Goal: Task Accomplishment & Management: Manage account settings

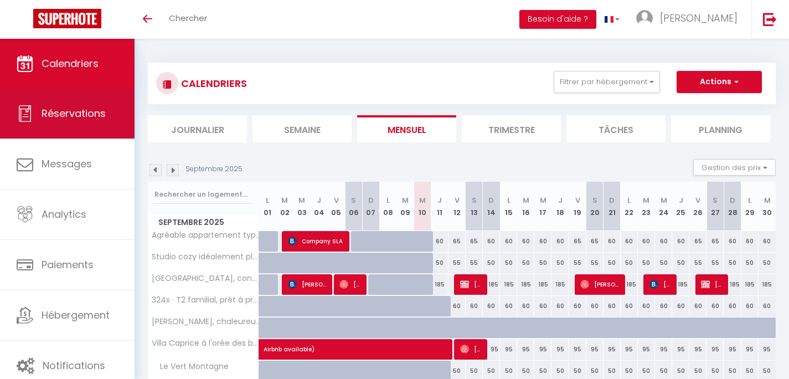
click at [102, 110] on span "Réservations" at bounding box center [74, 113] width 64 height 14
select select "not_cancelled"
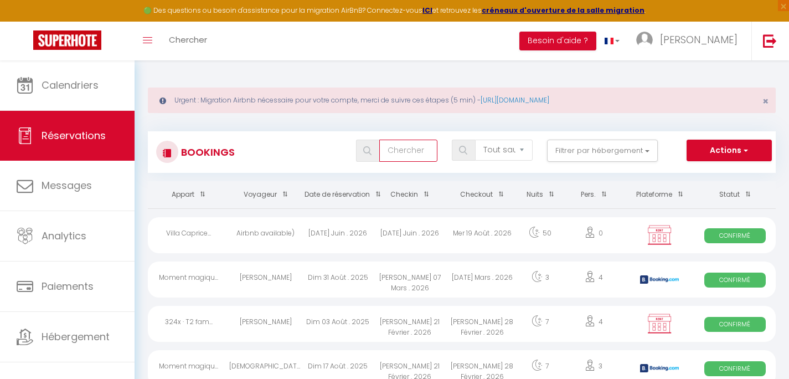
click at [424, 157] on input "text" at bounding box center [408, 151] width 58 height 22
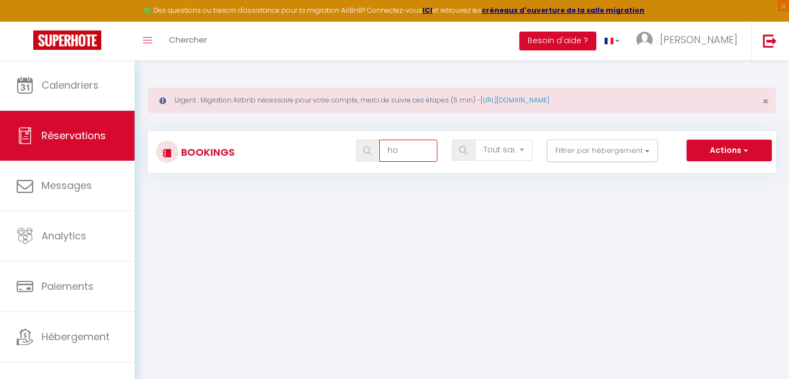
type input "h"
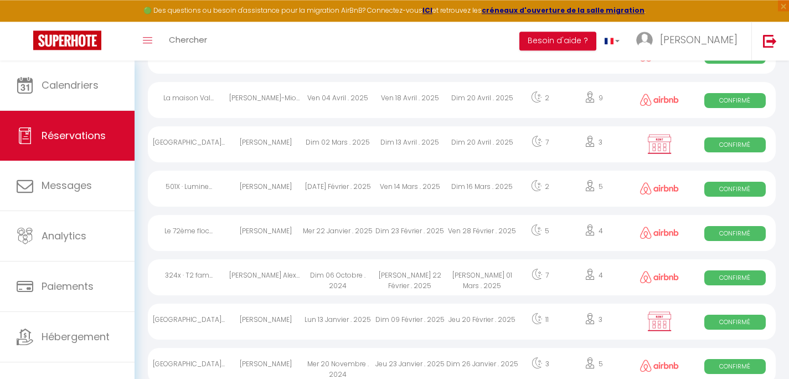
scroll to position [638, 0]
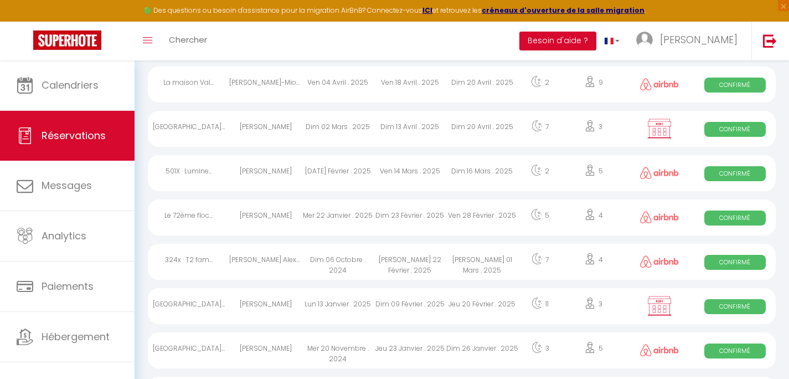
type input "alex"
click at [422, 191] on div "Ven 14 Mars . 2025" at bounding box center [410, 173] width 72 height 36
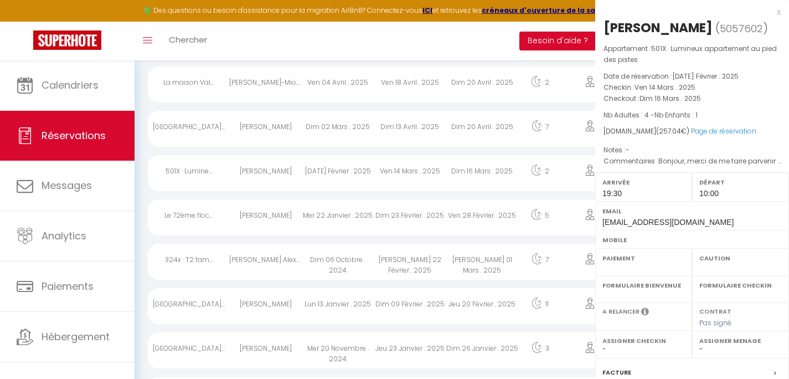
select select "OK"
select select "1"
select select "0"
select select "1"
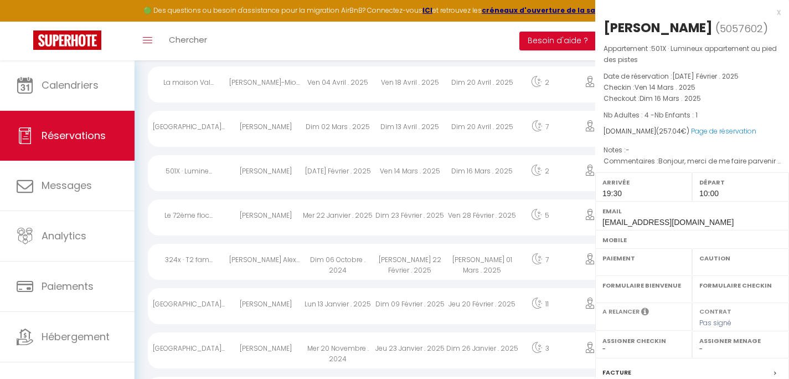
select select
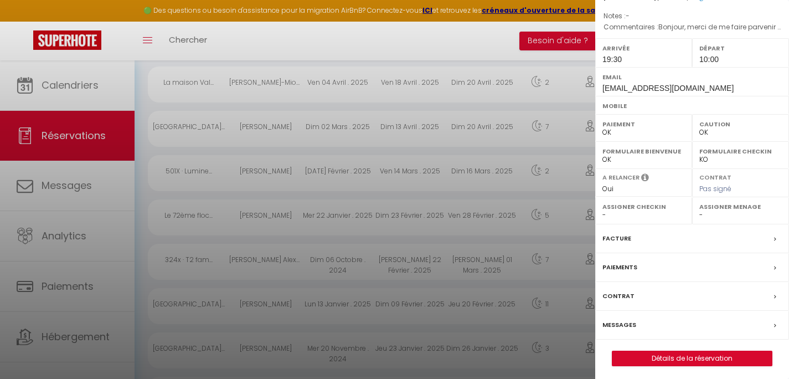
scroll to position [137, 0]
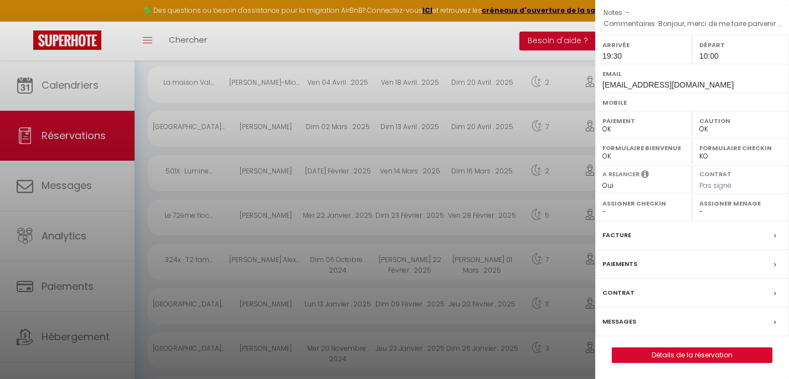
click at [615, 265] on label "Paiements" at bounding box center [619, 264] width 35 height 12
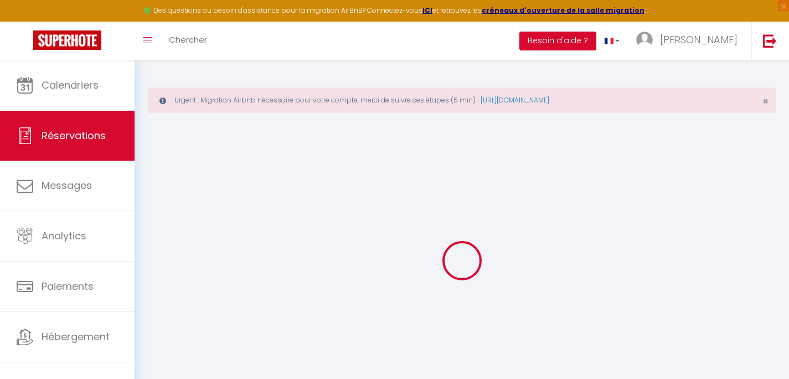
select select
checkbox input "false"
select select
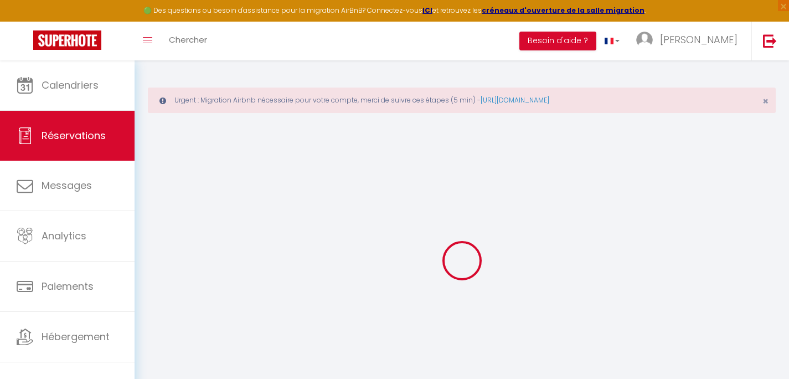
checkbox input "false"
type textarea "Bonjour, merci de me faire parvenir un prix pour les draps 4 lits simple + 1 li…"
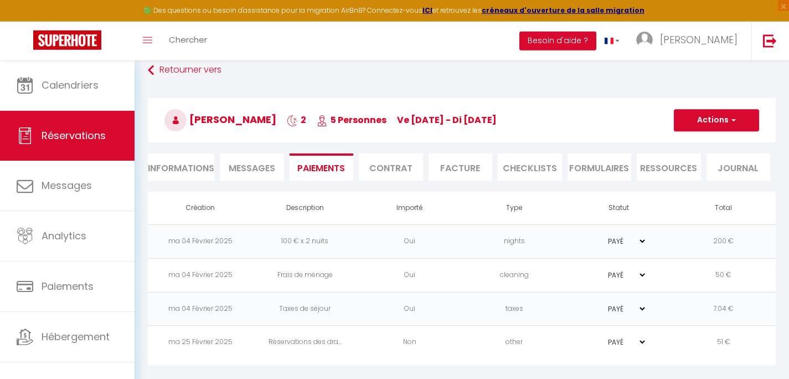
scroll to position [63, 0]
click at [253, 341] on td "Réservations des dra..." at bounding box center [304, 343] width 105 height 34
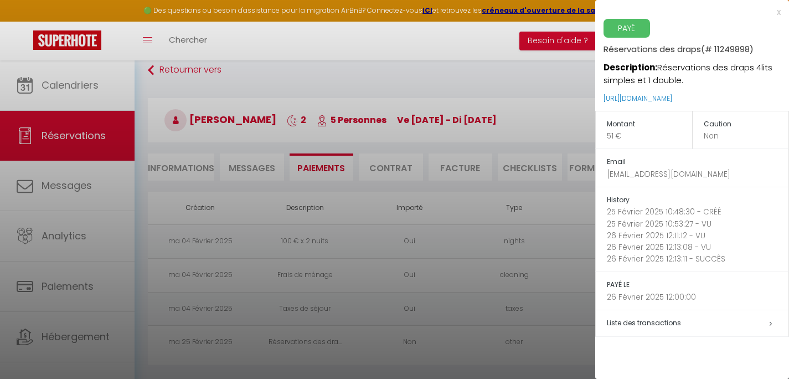
click at [253, 341] on div at bounding box center [394, 189] width 789 height 379
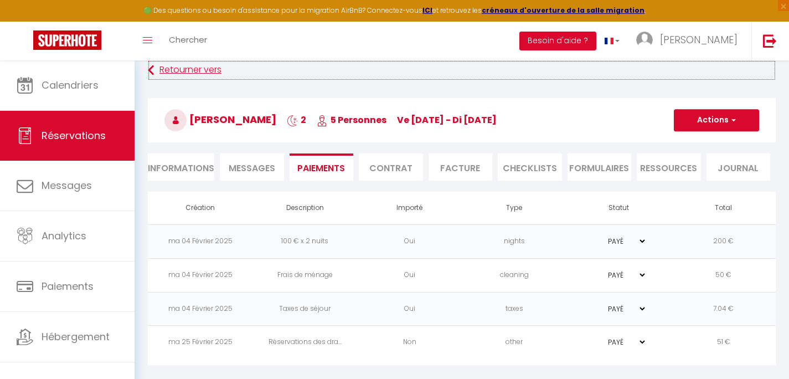
click at [189, 70] on link "Retourner vers" at bounding box center [462, 70] width 628 height 20
select select "not_cancelled"
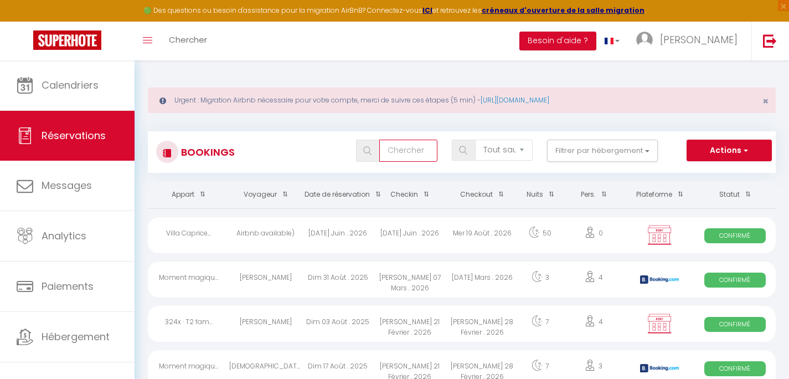
click at [404, 146] on input "text" at bounding box center [408, 151] width 58 height 22
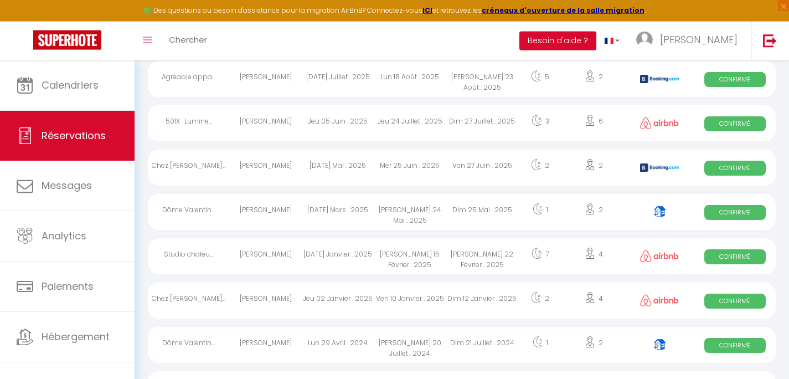
scroll to position [159, 0]
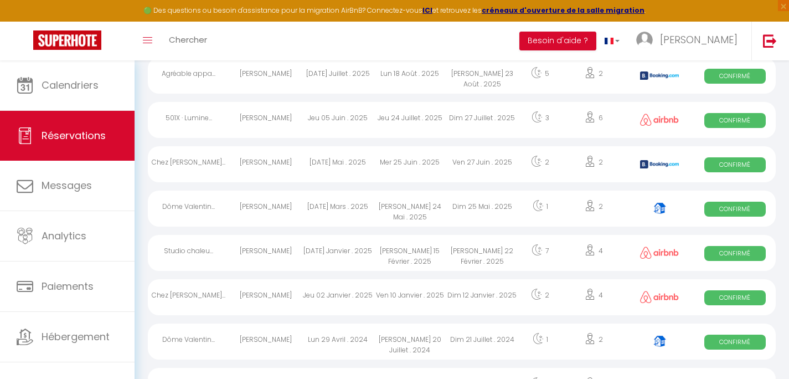
type input "nicolas"
click at [312, 313] on div "Jeu 02 Janvier . 2025" at bounding box center [338, 297] width 72 height 36
select select "OK"
select select "1"
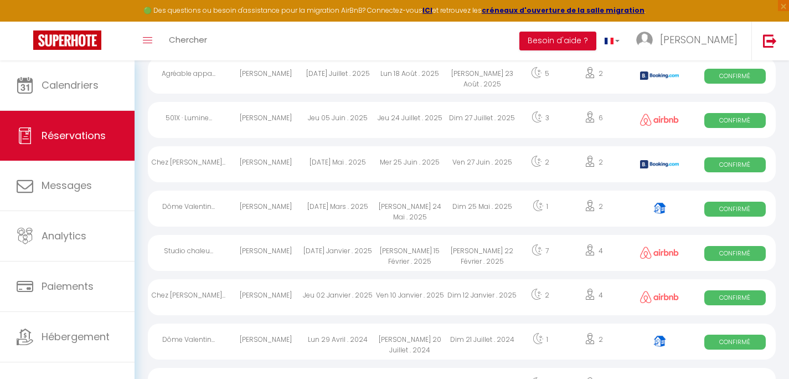
select select "0"
select select "1"
select select
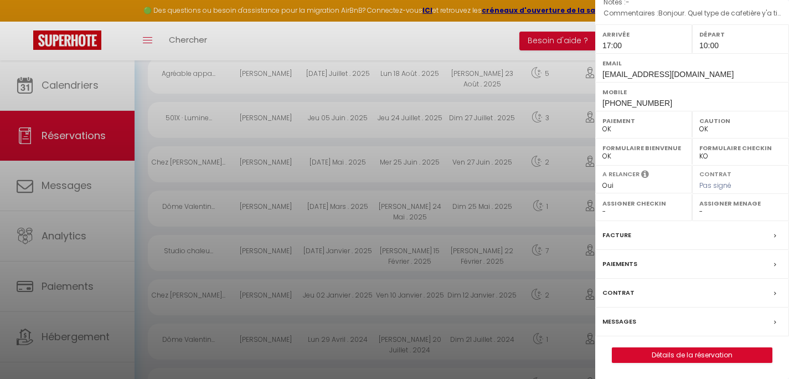
click at [622, 264] on label "Paiements" at bounding box center [619, 264] width 35 height 12
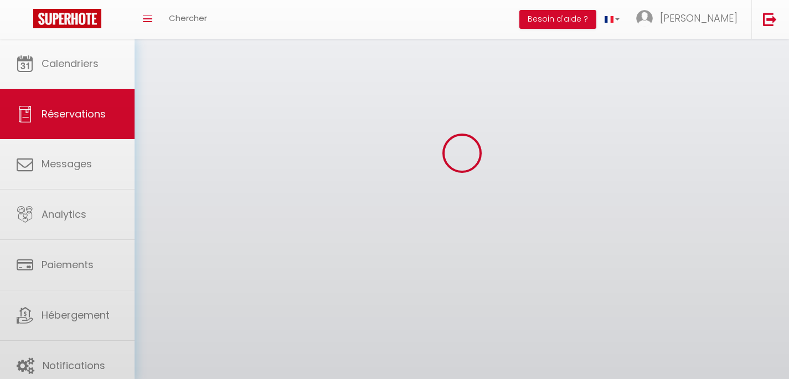
select select
select select "54"
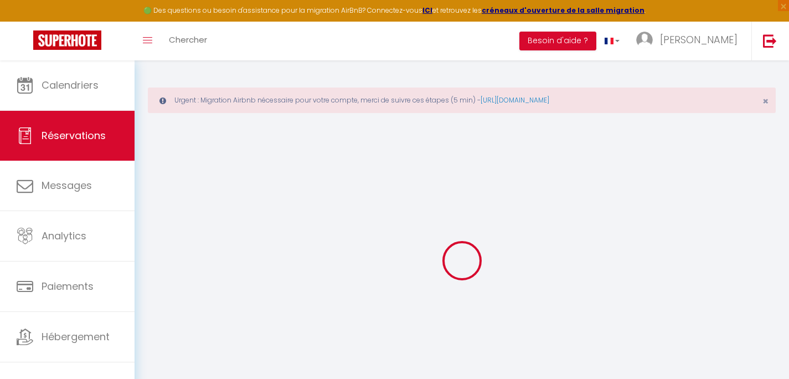
select select
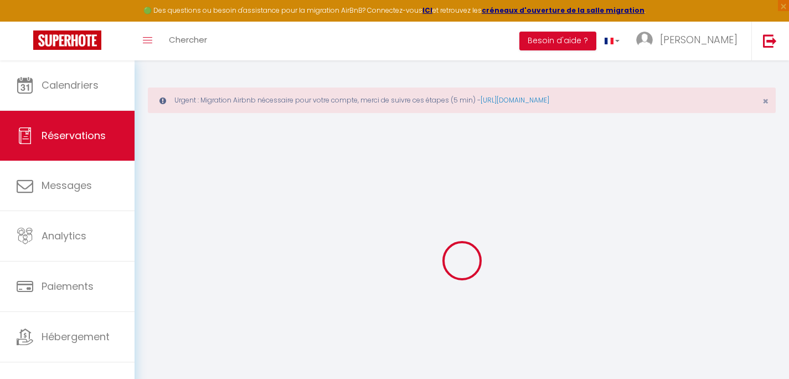
select select
checkbox input "false"
select select
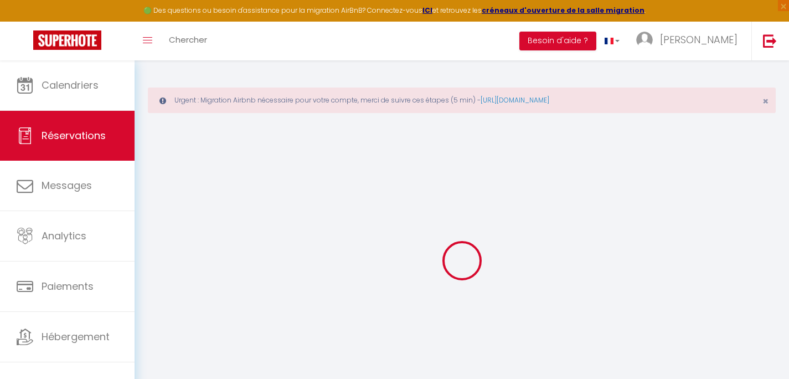
select select
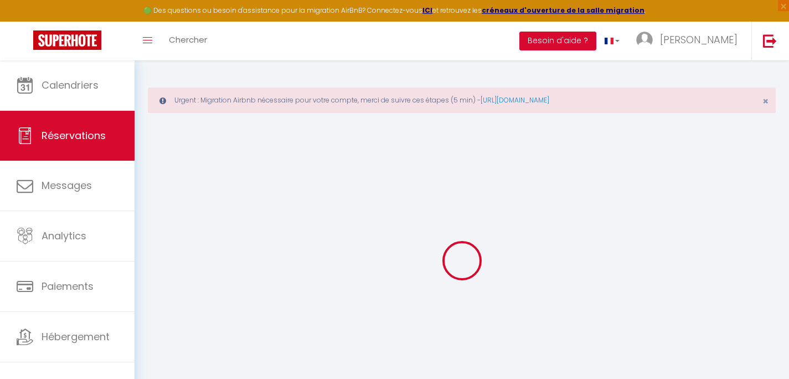
checkbox input "false"
type input "[PERSON_NAME]"
type input "Hettre"
type input "[EMAIL_ADDRESS][DOMAIN_NAME]"
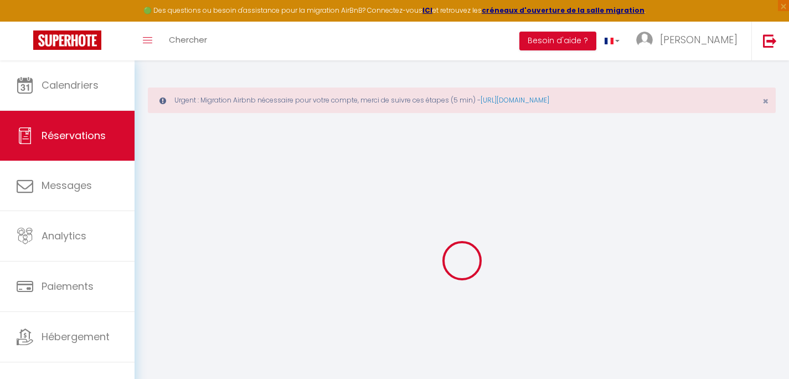
type input "[PHONE_NUMBER]"
select select "FR"
type input "44.64"
select select "42122"
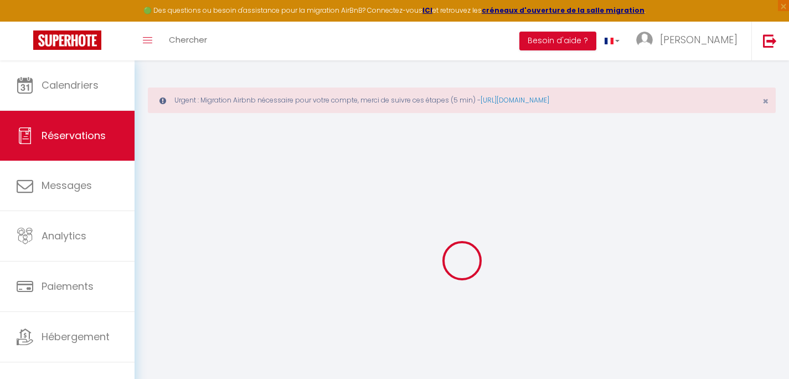
select select "1"
select select
type input "2"
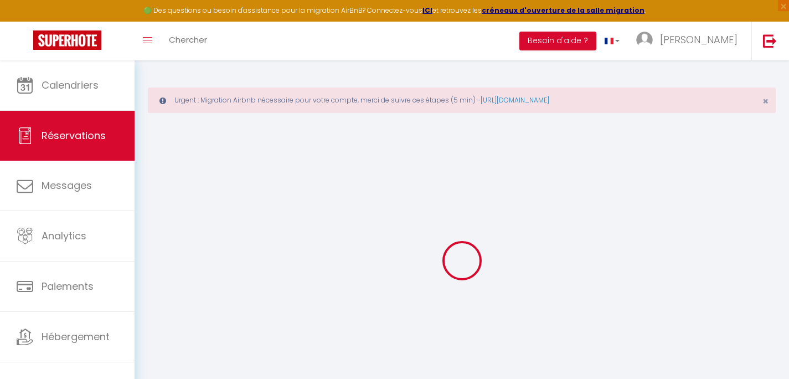
select select "12"
select select
type input "198"
checkbox input "false"
type input "0"
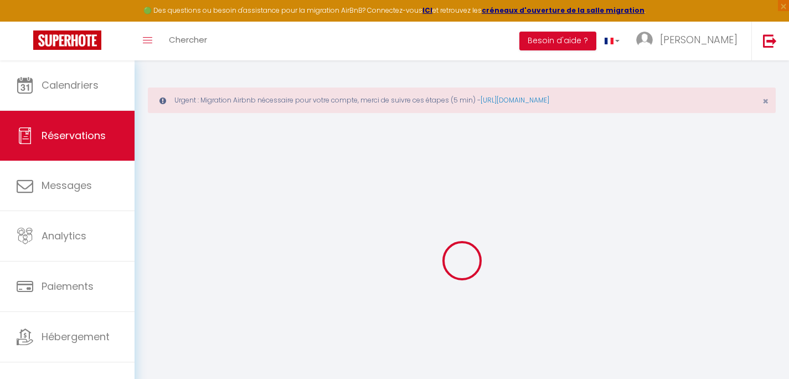
select select "1"
type input "50"
type input "0"
select select
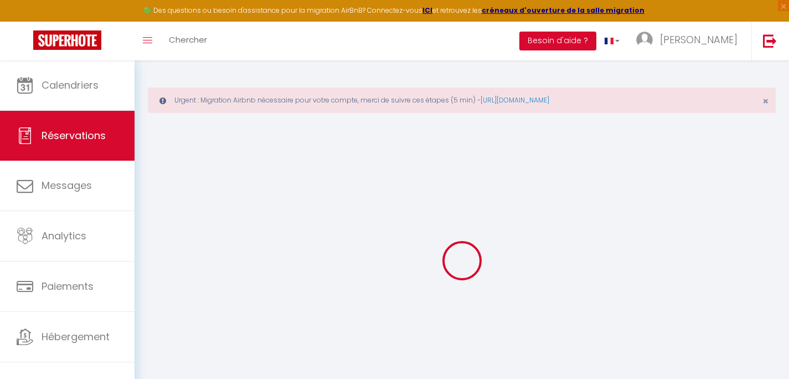
select select
select select "15"
checkbox input "false"
select select
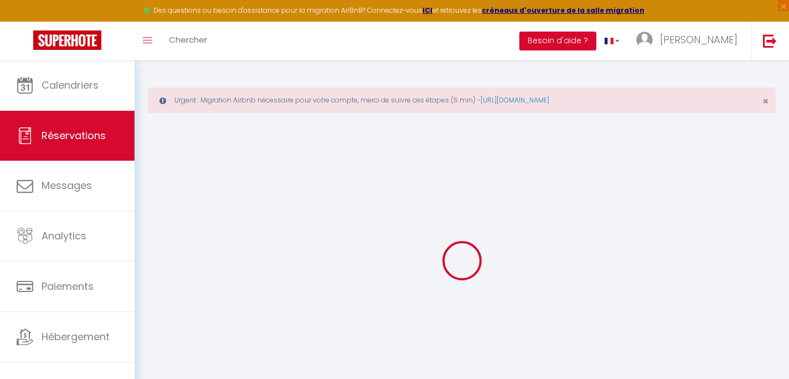
checkbox input "false"
select select
checkbox input "false"
select select
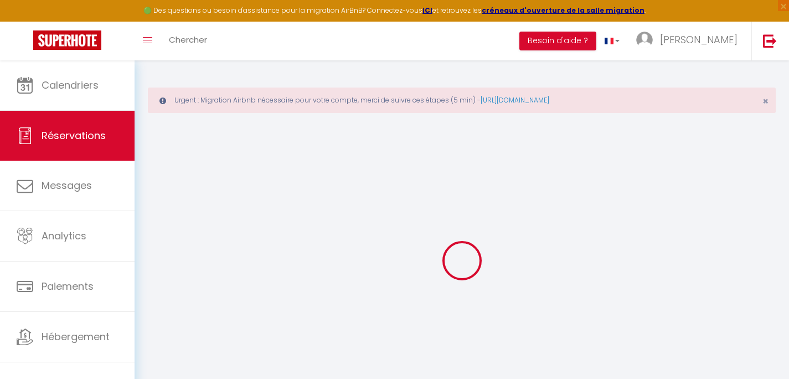
select select
checkbox input "false"
type textarea "Bonjour. Quel type de cafetière y'a til dans le logement.? Cordialement Nicolas"
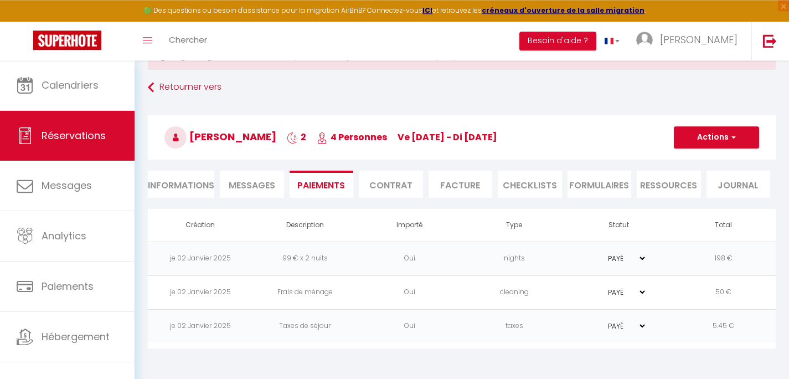
scroll to position [60, 0]
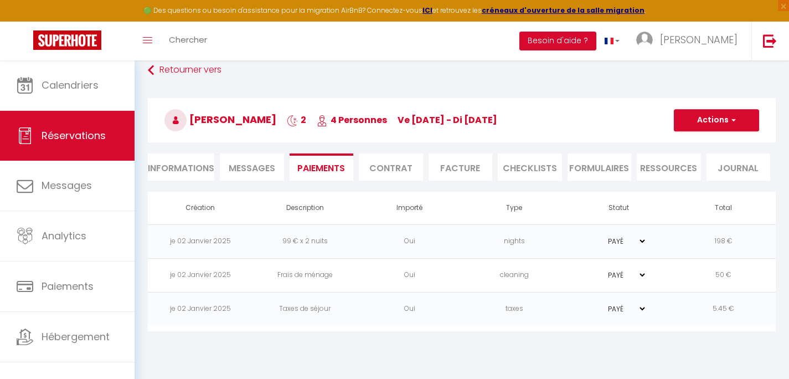
click at [243, 168] on span "Messages" at bounding box center [252, 168] width 47 height 13
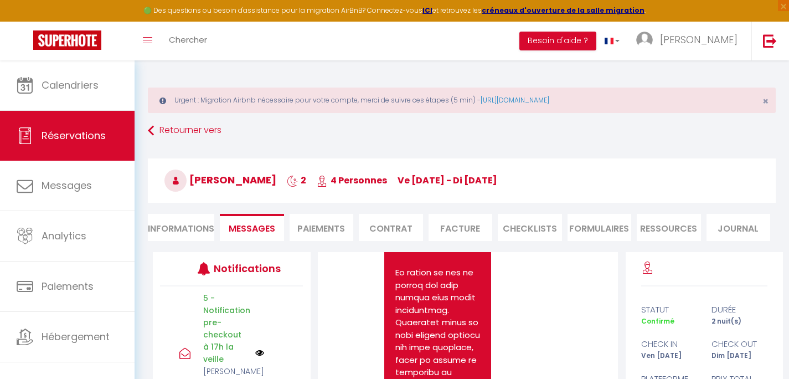
scroll to position [44, 0]
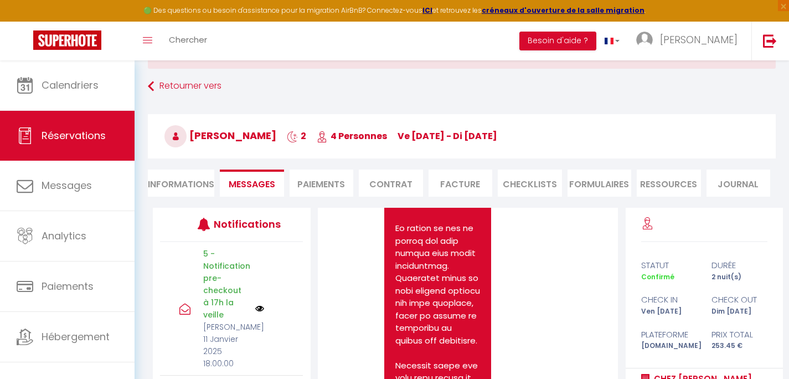
click at [181, 184] on li "Informations" at bounding box center [181, 182] width 66 height 27
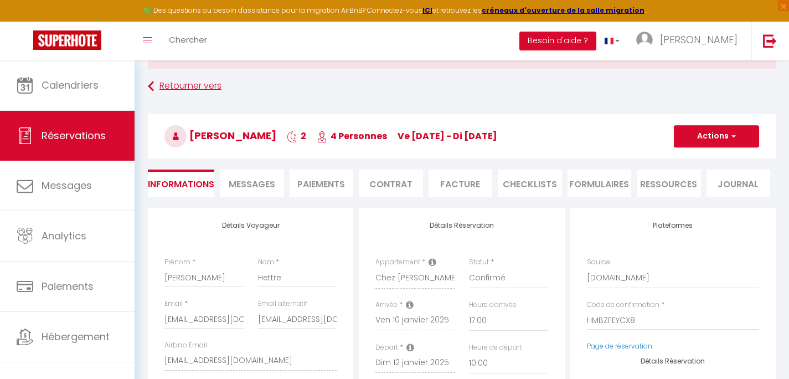
checkbox input "false"
click at [192, 88] on link "Retourner vers" at bounding box center [462, 86] width 628 height 20
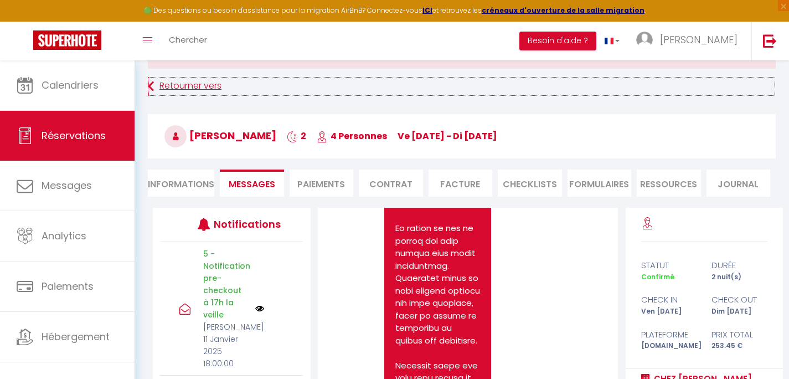
scroll to position [5631, 0]
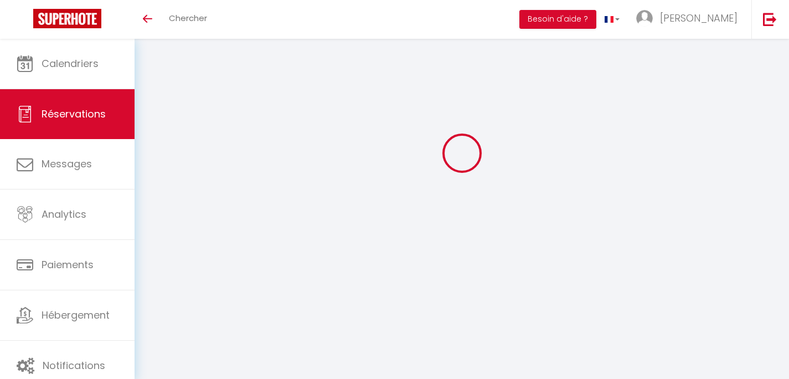
select select
checkbox input "false"
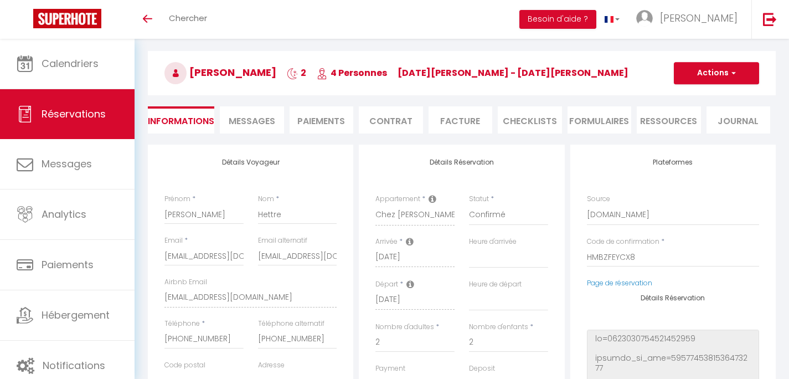
select select
checkbox input "false"
type textarea "Bonjour. Quel type de cafetière y'a til dans le logement.? Cordialement Nicolas"
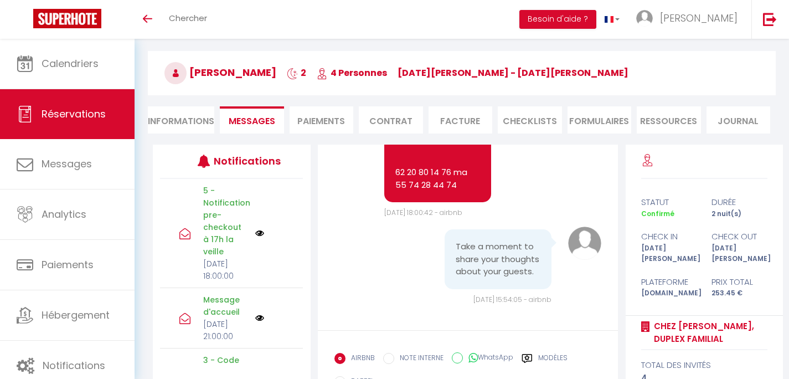
scroll to position [35, 0]
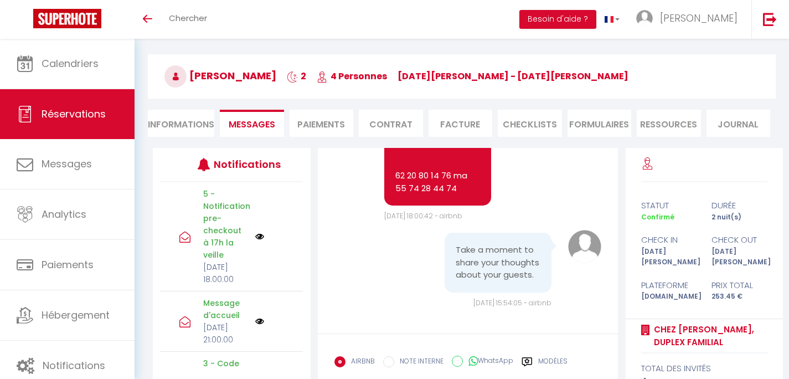
click at [80, 116] on span "Réservations" at bounding box center [74, 114] width 64 height 14
select select "not_cancelled"
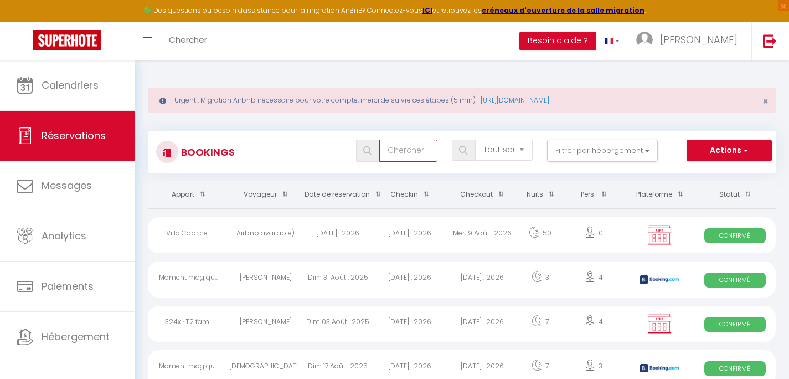
click at [423, 152] on input "text" at bounding box center [408, 151] width 58 height 22
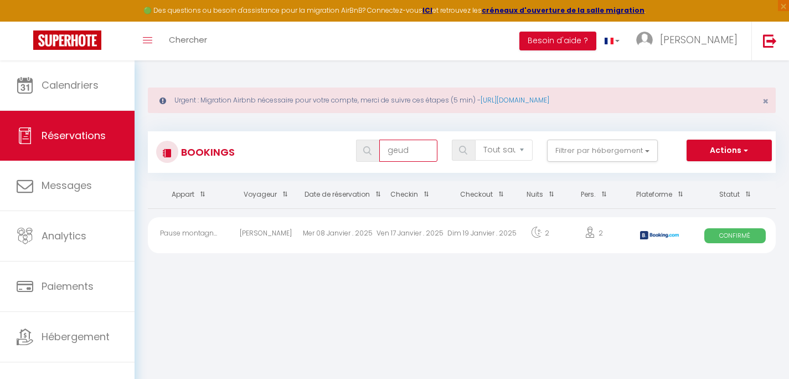
type input "geud"
click at [250, 245] on div "[PERSON_NAME]" at bounding box center [265, 235] width 72 height 36
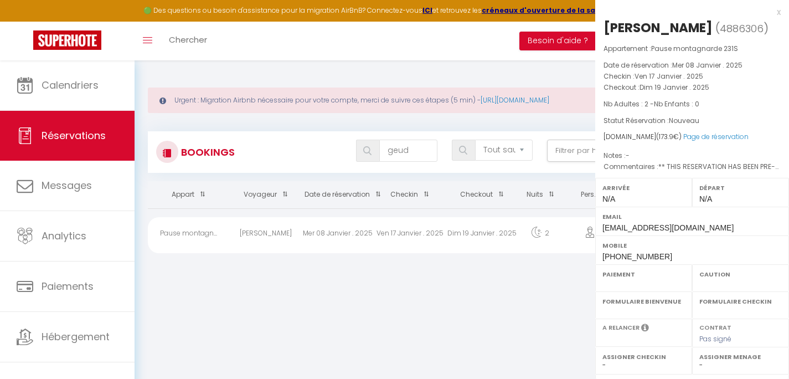
select select "OK"
select select "0"
select select "1"
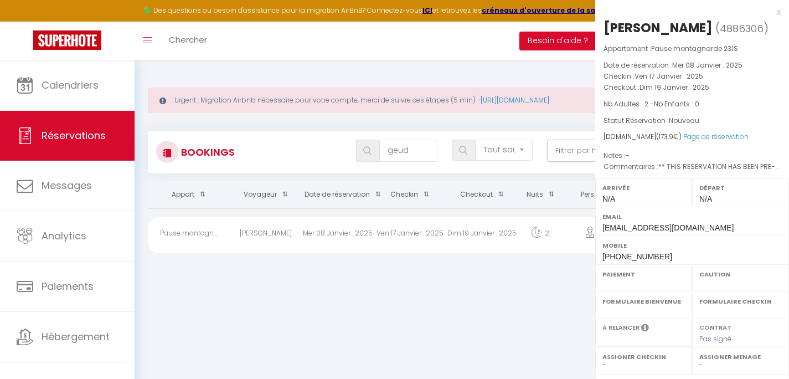
select select
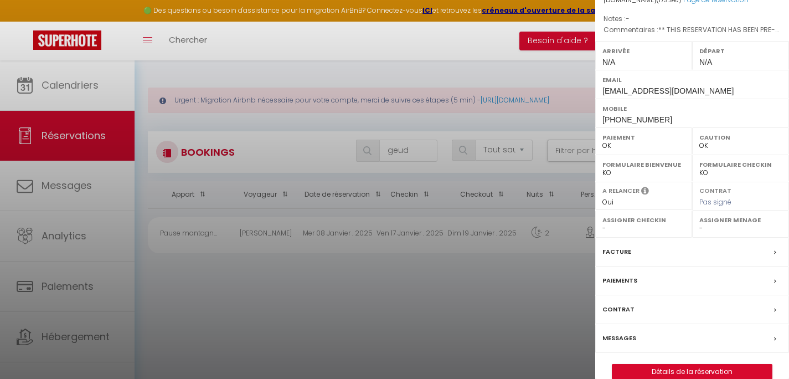
click at [623, 286] on label "Paiements" at bounding box center [619, 281] width 35 height 12
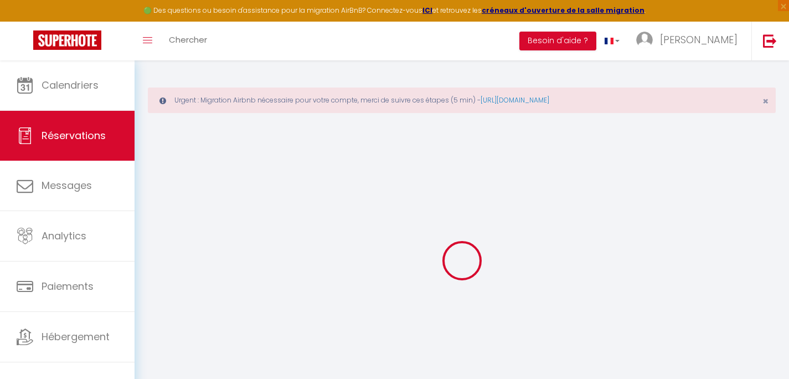
select select
checkbox input "false"
select select
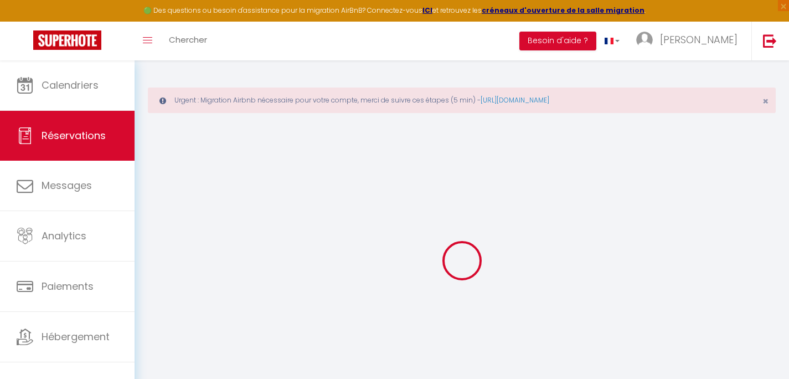
checkbox input "false"
select select
checkbox input "false"
type textarea "** THIS RESERVATION HAS BEEN PRE-PAID ** Reservation has a cancellation grace p…"
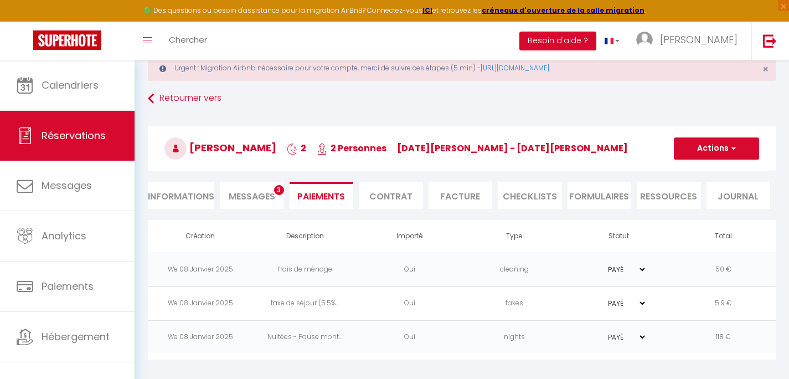
scroll to position [35, 0]
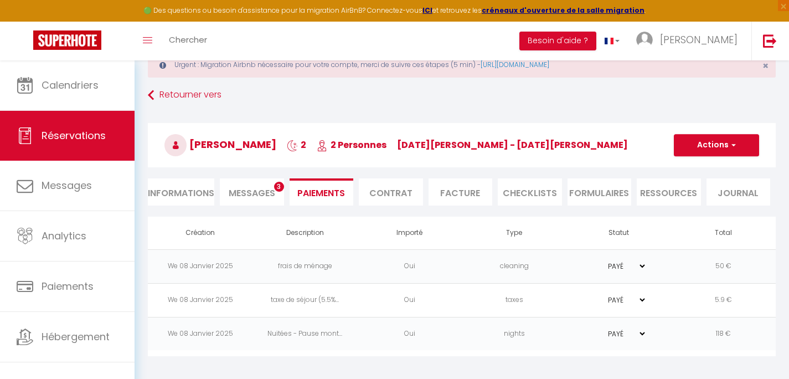
click at [185, 192] on li "Informations" at bounding box center [181, 191] width 66 height 27
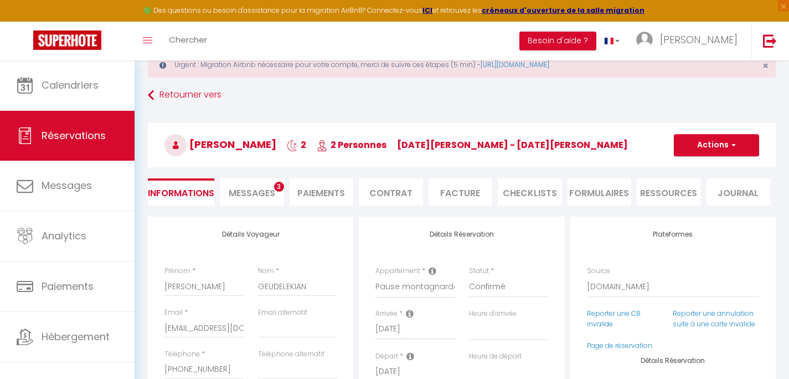
select select
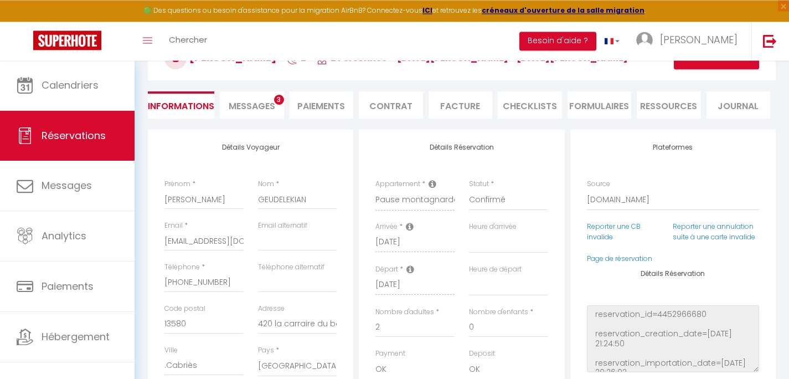
scroll to position [124, 0]
